Goal: Transaction & Acquisition: Purchase product/service

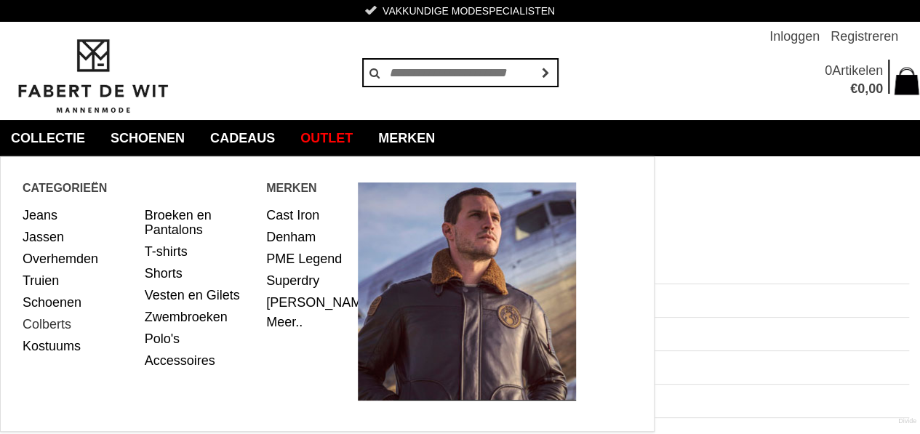
click at [55, 321] on link "Colberts" at bounding box center [78, 325] width 111 height 22
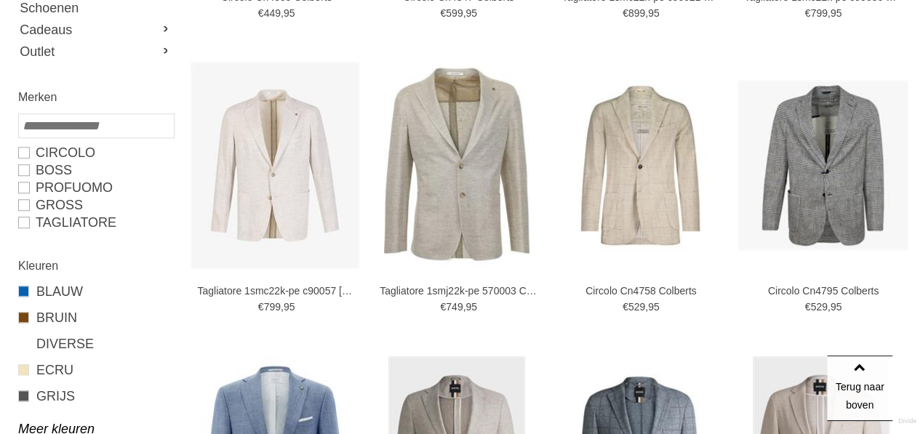
scroll to position [582, 0]
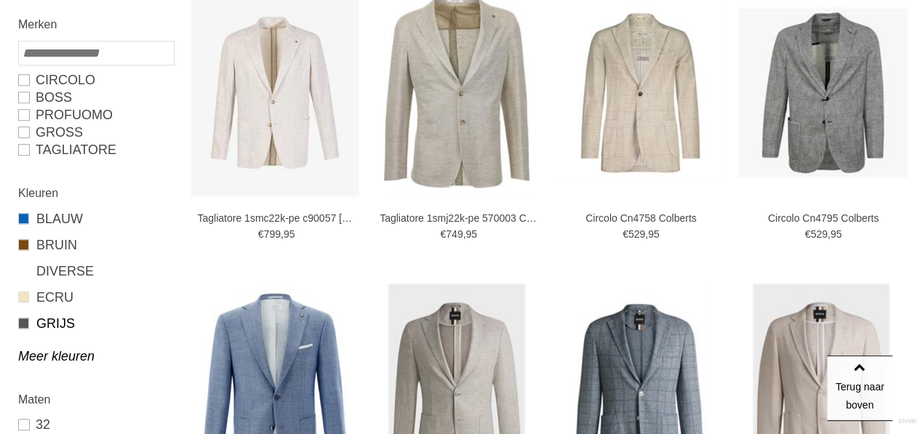
click at [57, 321] on link "GRIJS" at bounding box center [95, 323] width 155 height 19
type input "***"
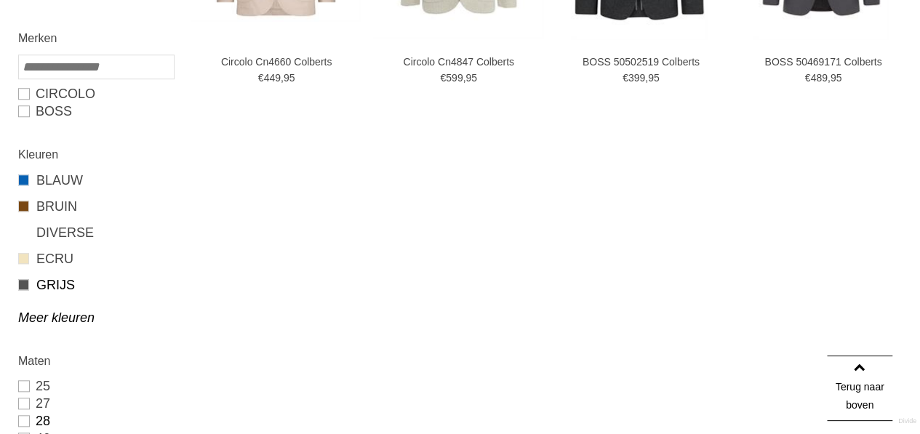
scroll to position [620, 0]
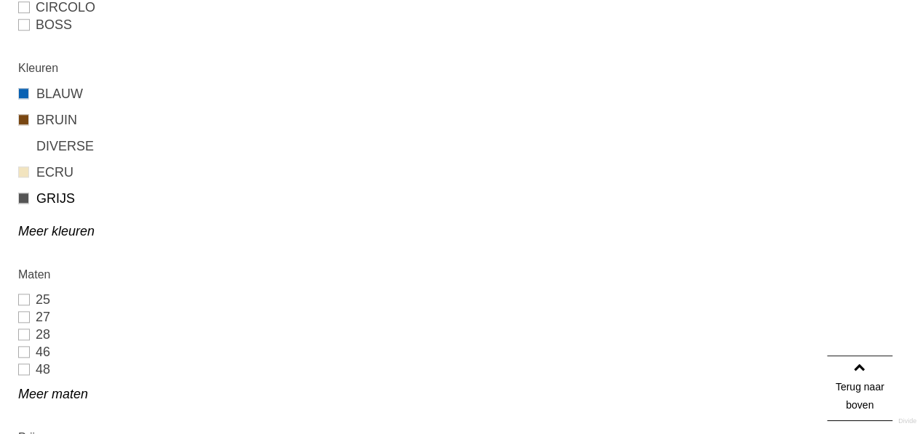
click at [47, 197] on link "GRIJS" at bounding box center [95, 198] width 155 height 19
type input "***"
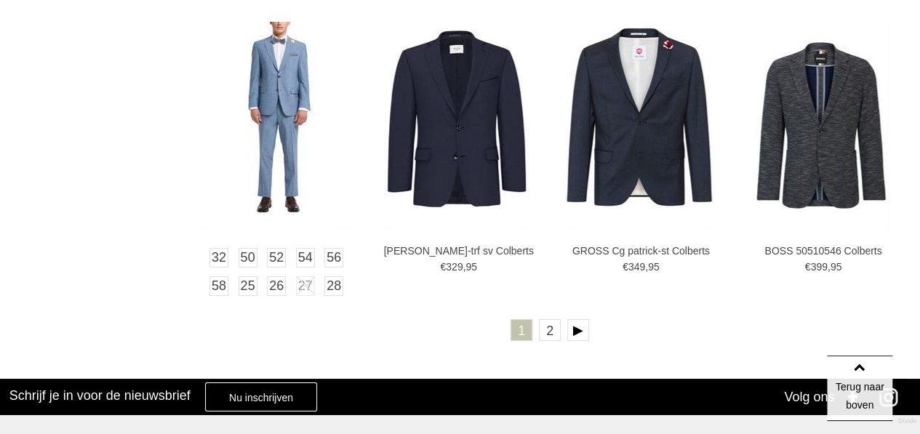
scroll to position [2691, 0]
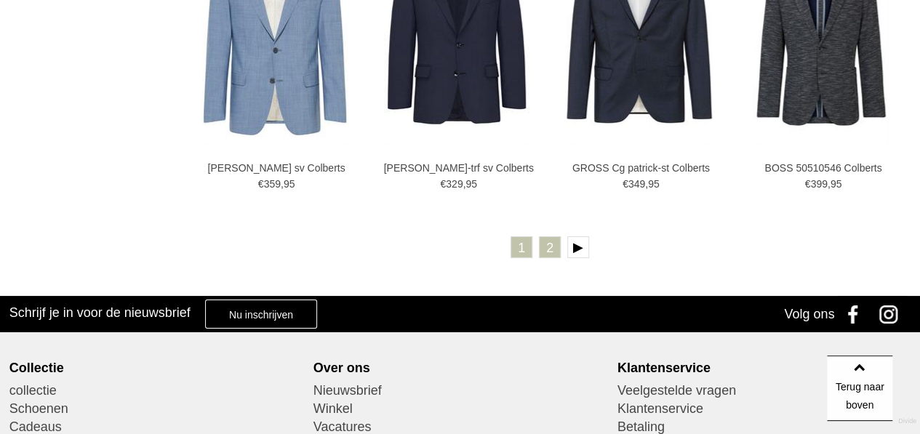
click at [548, 249] on link "2" at bounding box center [550, 247] width 22 height 22
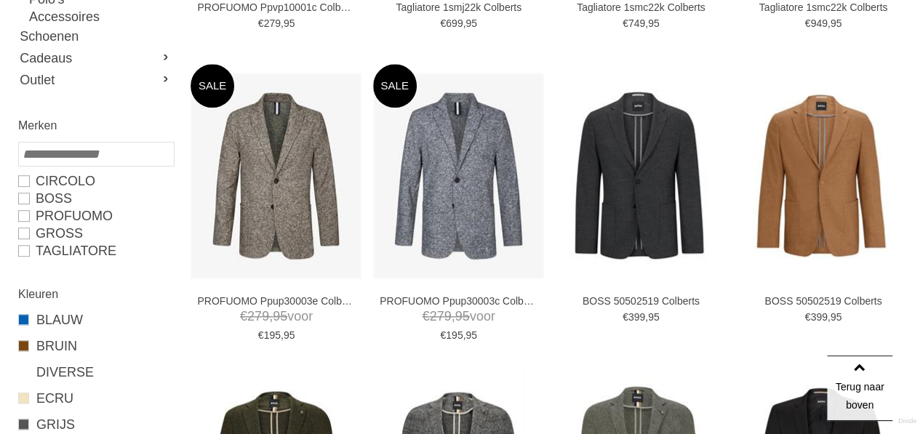
scroll to position [436, 0]
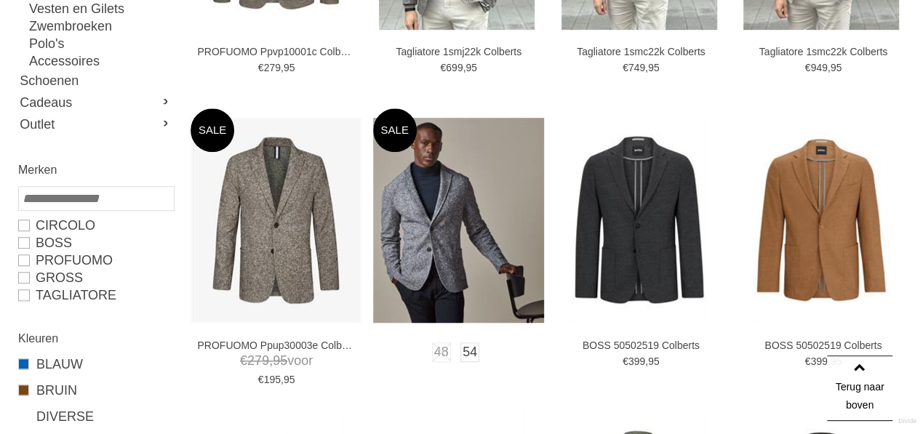
click at [499, 199] on img at bounding box center [458, 220] width 171 height 205
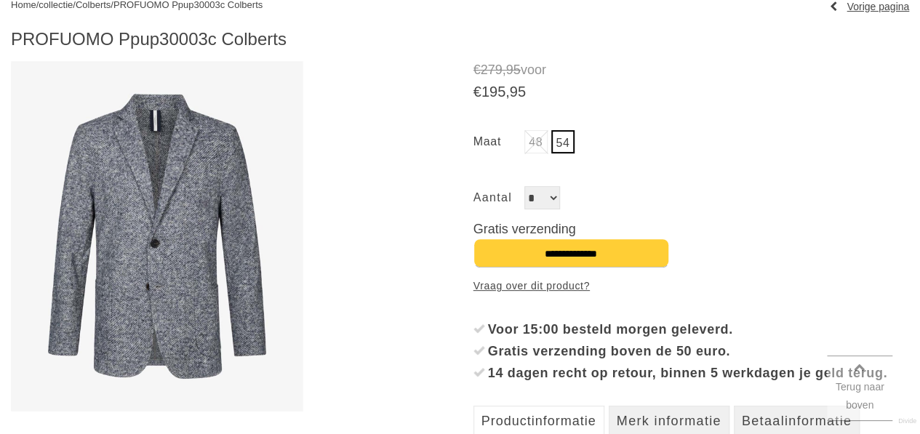
scroll to position [218, 0]
